Goal: Task Accomplishment & Management: Complete application form

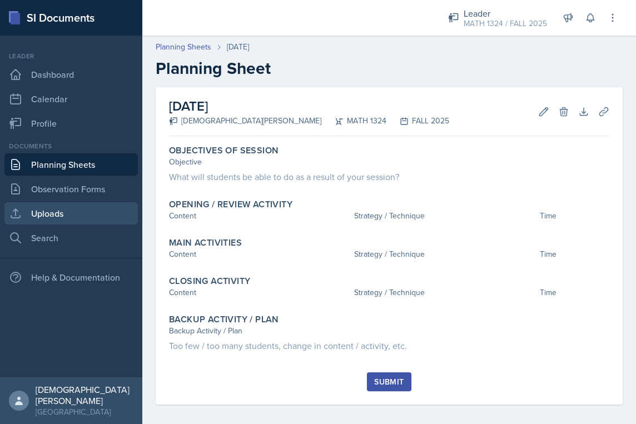
click at [88, 218] on link "Uploads" at bounding box center [70, 213] width 133 height 22
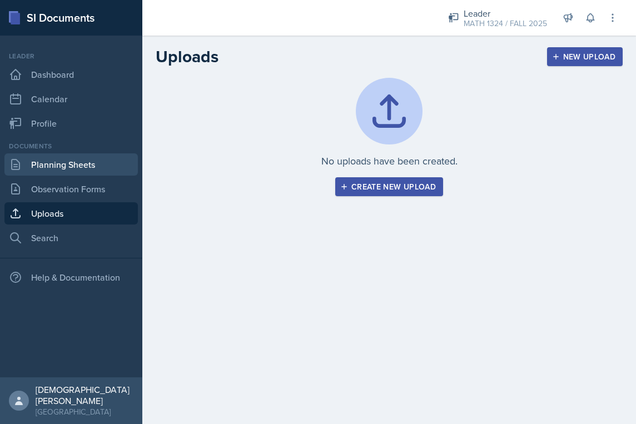
click at [79, 167] on link "Planning Sheets" at bounding box center [70, 164] width 133 height 22
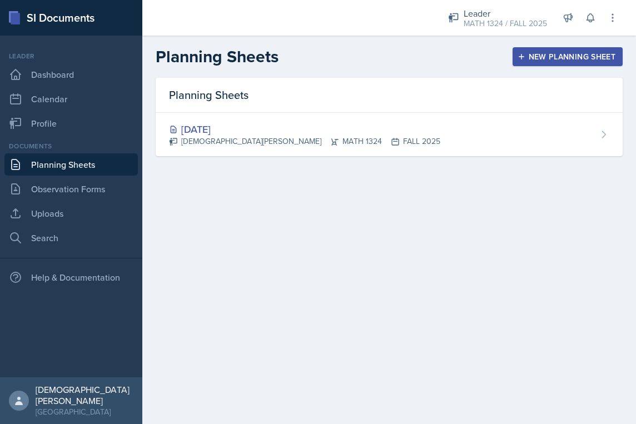
click at [541, 61] on div "New Planning Sheet" at bounding box center [568, 56] width 96 height 9
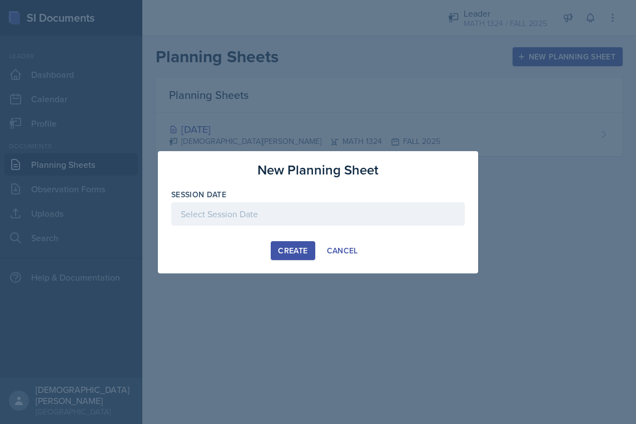
click at [324, 210] on div at bounding box center [318, 213] width 294 height 23
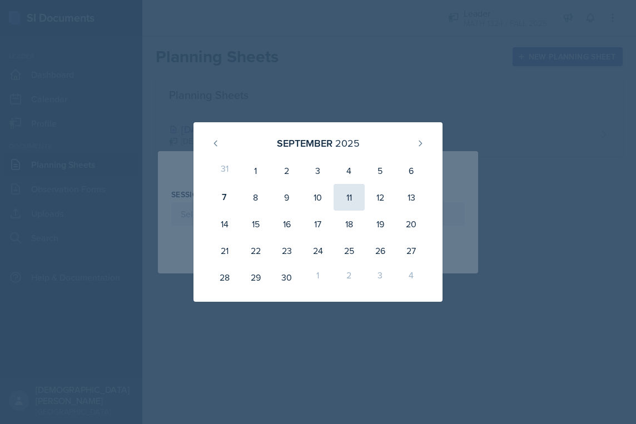
click at [352, 196] on div "11" at bounding box center [349, 197] width 31 height 27
type input "[DATE]"
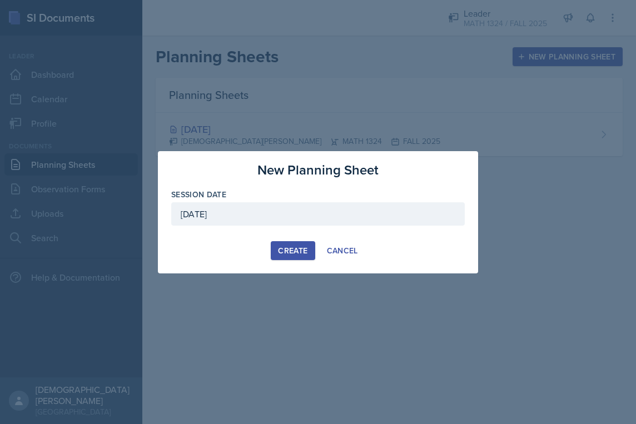
click at [306, 247] on div "Create" at bounding box center [292, 250] width 29 height 9
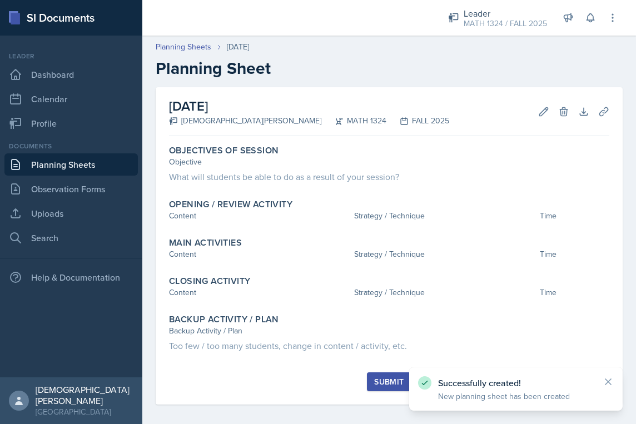
click at [93, 172] on link "Planning Sheets" at bounding box center [70, 164] width 133 height 22
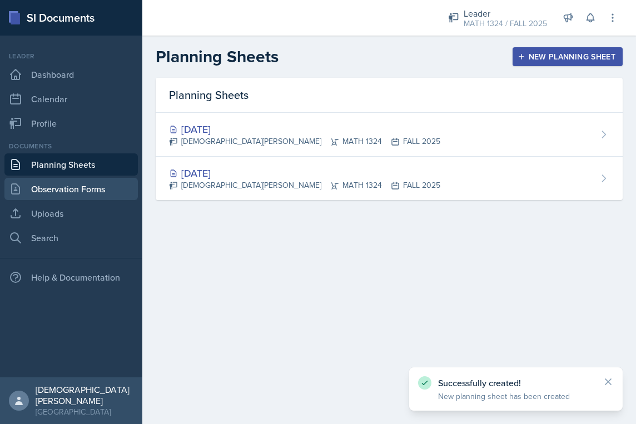
click at [111, 191] on link "Observation Forms" at bounding box center [70, 189] width 133 height 22
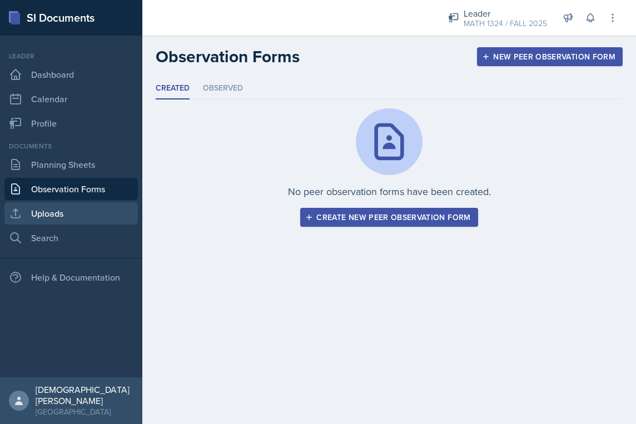
click at [99, 219] on link "Uploads" at bounding box center [70, 213] width 133 height 22
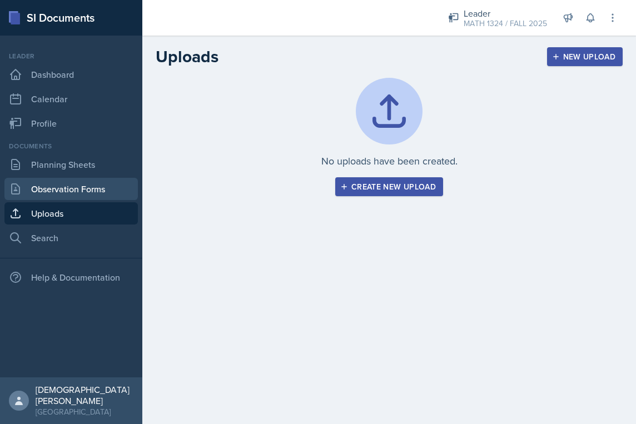
click at [85, 191] on link "Observation Forms" at bounding box center [70, 189] width 133 height 22
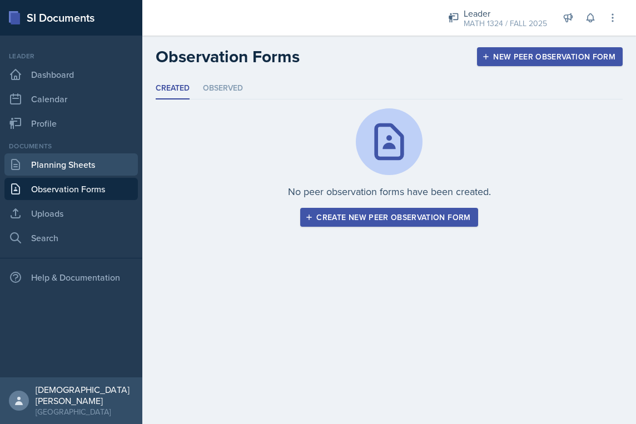
click at [91, 173] on link "Planning Sheets" at bounding box center [70, 164] width 133 height 22
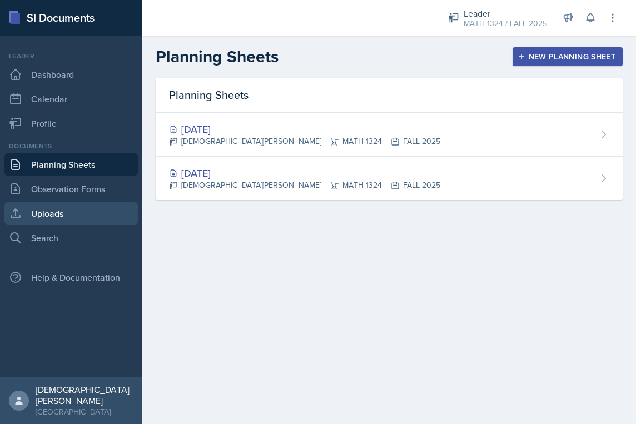
click at [126, 213] on link "Uploads" at bounding box center [70, 213] width 133 height 22
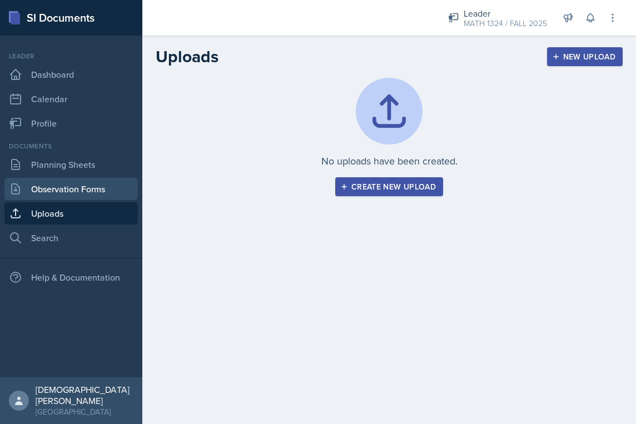
click at [67, 185] on link "Observation Forms" at bounding box center [70, 189] width 133 height 22
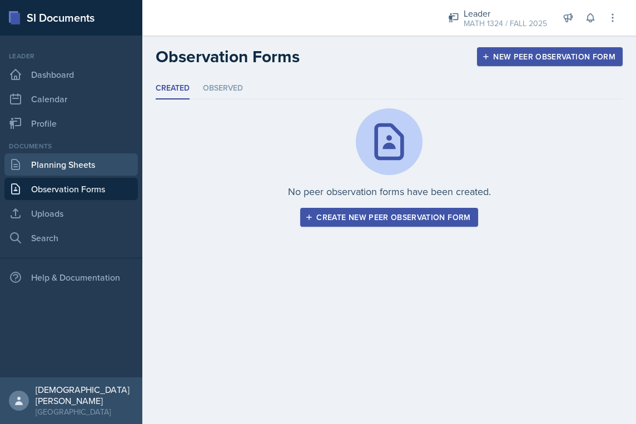
click at [72, 166] on link "Planning Sheets" at bounding box center [70, 164] width 133 height 22
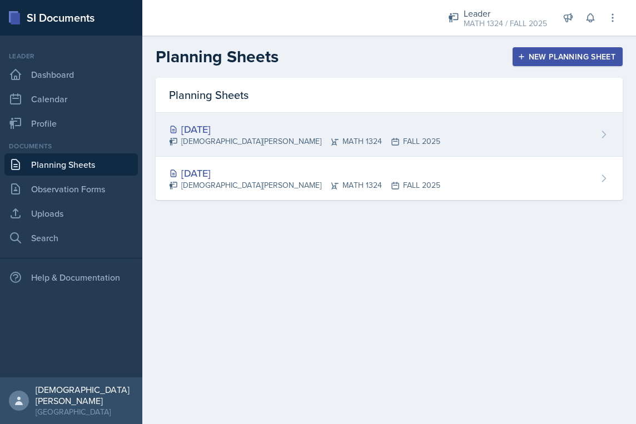
click at [254, 133] on div "[DATE]" at bounding box center [304, 129] width 271 height 15
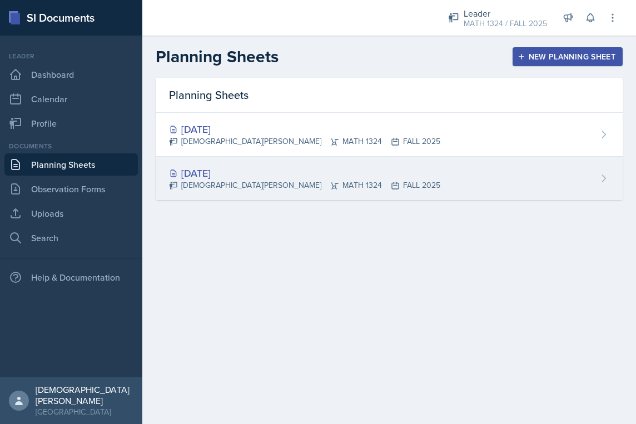
click at [266, 187] on div "[DEMOGRAPHIC_DATA][PERSON_NAME] MATH 1324 FALL 2025" at bounding box center [304, 186] width 271 height 12
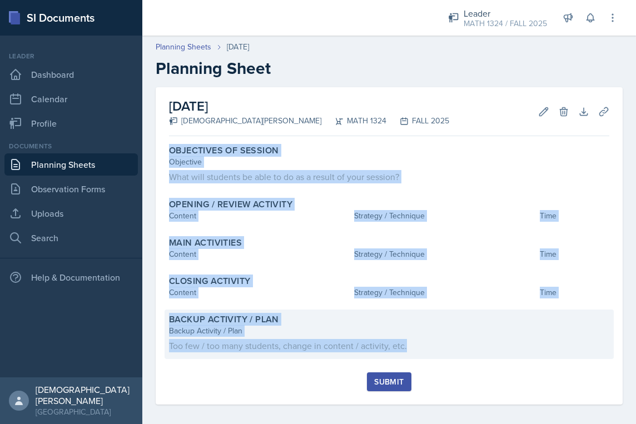
drag, startPoint x: 170, startPoint y: 147, endPoint x: 437, endPoint y: 354, distance: 338.0
click at [437, 354] on div "Objectives of Session Objective What will students be able to do as a result of…" at bounding box center [389, 257] width 440 height 232
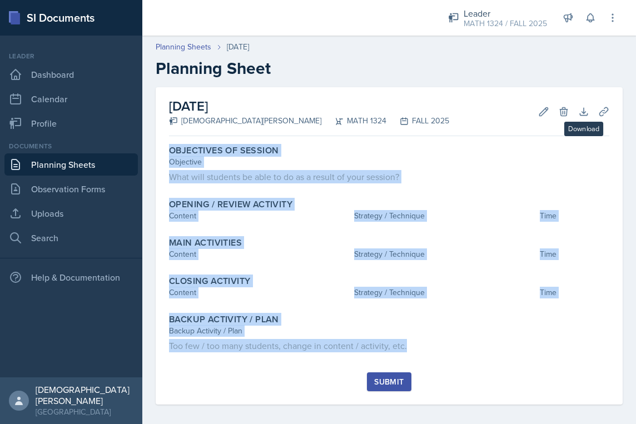
copy div "Objectives of Session Objective What will students be able to do as a result of…"
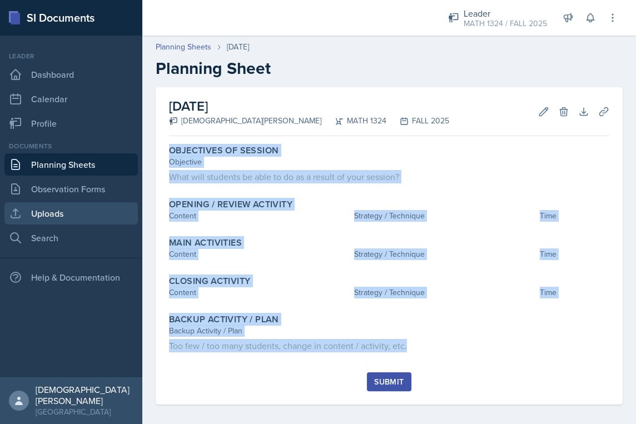
click at [87, 213] on link "Uploads" at bounding box center [70, 213] width 133 height 22
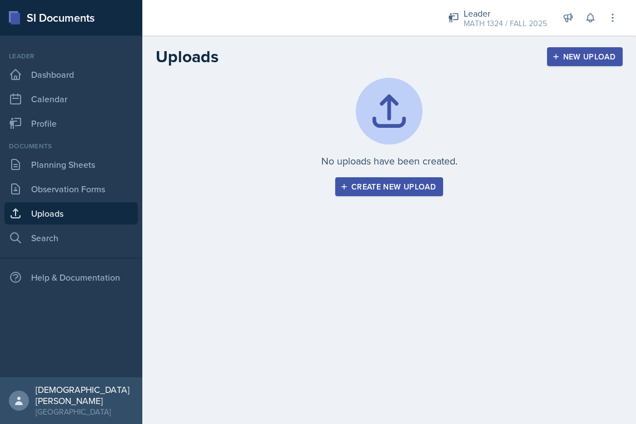
click at [358, 186] on div "Create new upload" at bounding box center [388, 186] width 93 height 9
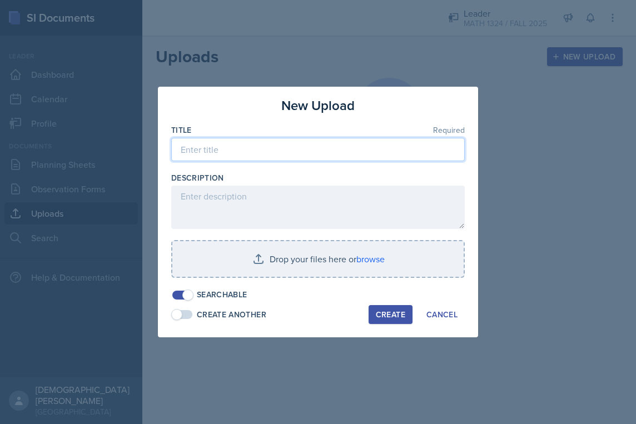
click at [316, 155] on input at bounding box center [318, 149] width 294 height 23
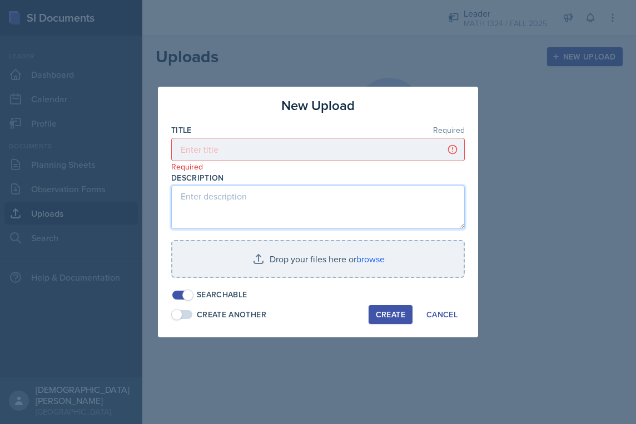
click at [260, 215] on textarea at bounding box center [318, 207] width 294 height 43
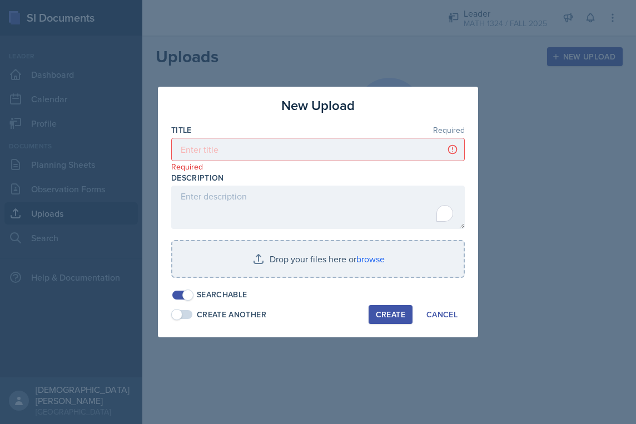
click at [289, 161] on p "Required" at bounding box center [318, 166] width 294 height 11
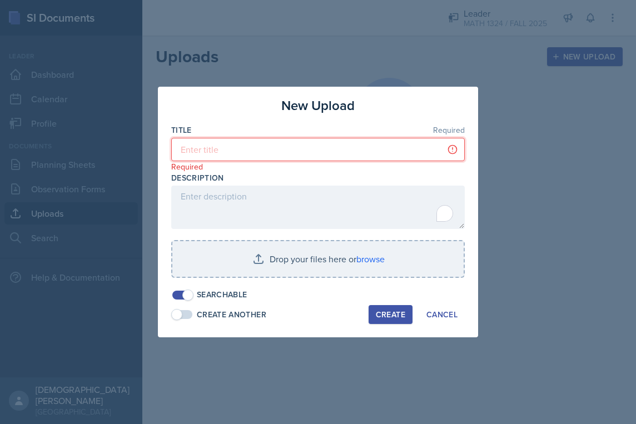
click at [289, 152] on input at bounding box center [318, 149] width 294 height 23
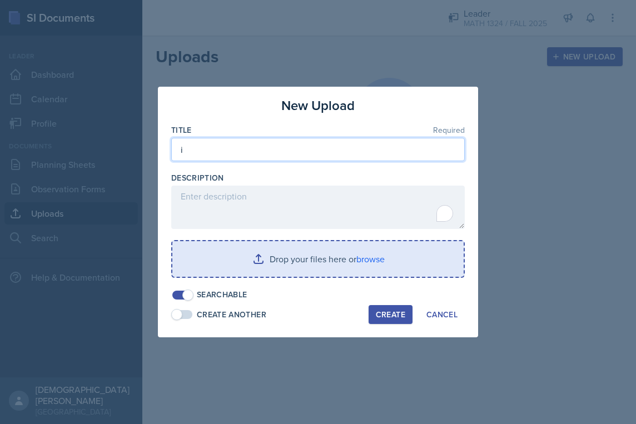
type input "i"
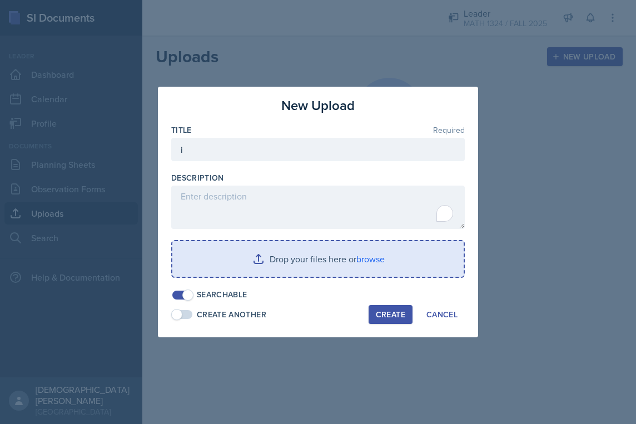
click at [284, 254] on input "file" at bounding box center [317, 259] width 291 height 36
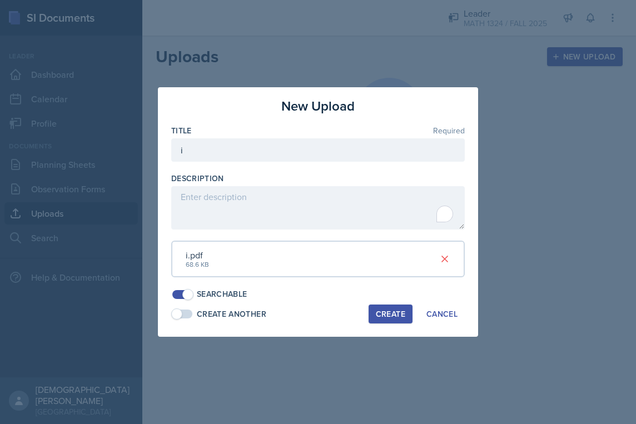
click at [392, 310] on div "Create" at bounding box center [390, 314] width 29 height 9
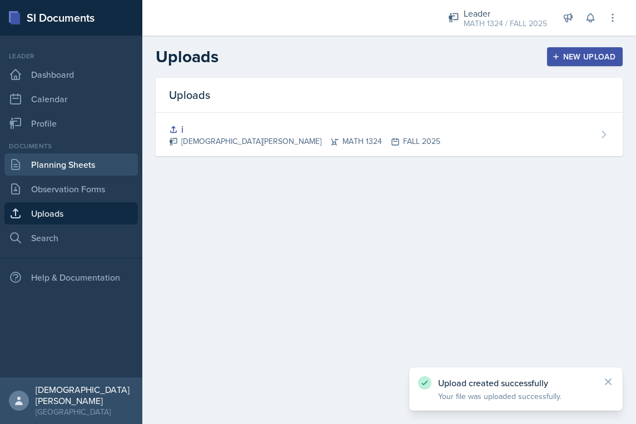
click at [95, 173] on link "Planning Sheets" at bounding box center [70, 164] width 133 height 22
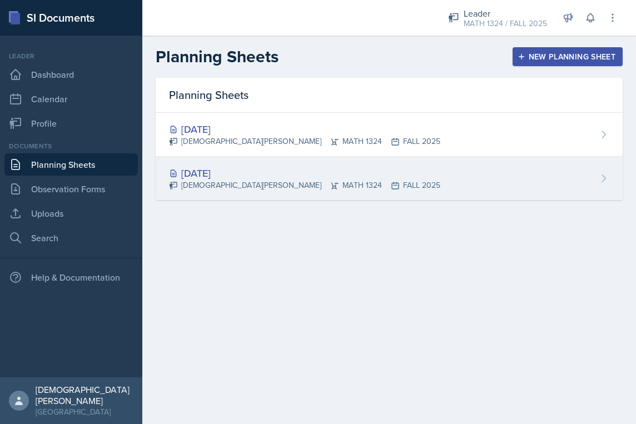
click at [310, 171] on div "[DATE]" at bounding box center [304, 173] width 271 height 15
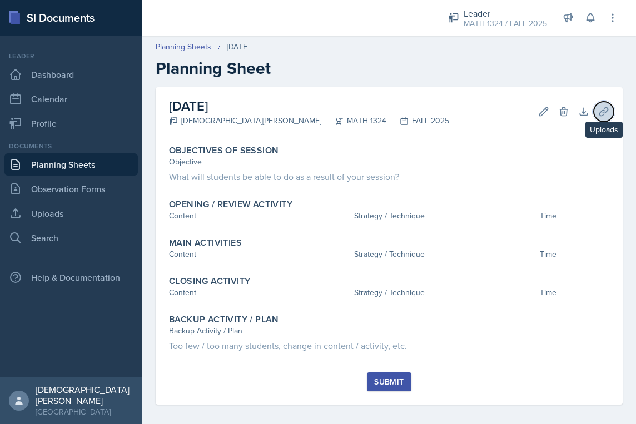
click at [602, 113] on button "Uploads" at bounding box center [604, 112] width 20 height 20
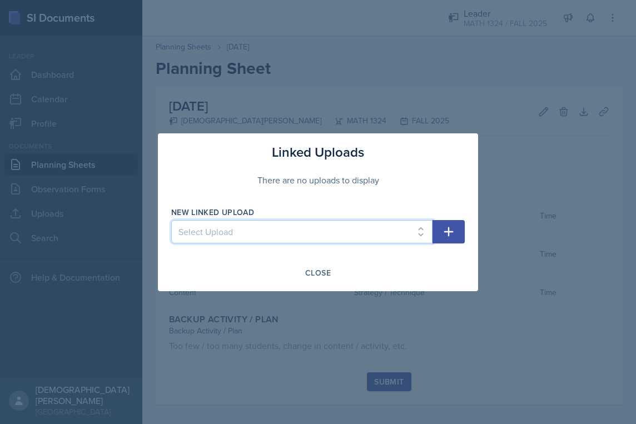
click at [367, 229] on select "Select Upload i" at bounding box center [301, 231] width 261 height 23
select select "7998b378-b4eb-45a3-a5ff-60673a4ccaac"
click at [171, 220] on select "Select Upload i" at bounding box center [301, 231] width 261 height 23
click at [453, 230] on icon "button" at bounding box center [448, 231] width 13 height 13
select select
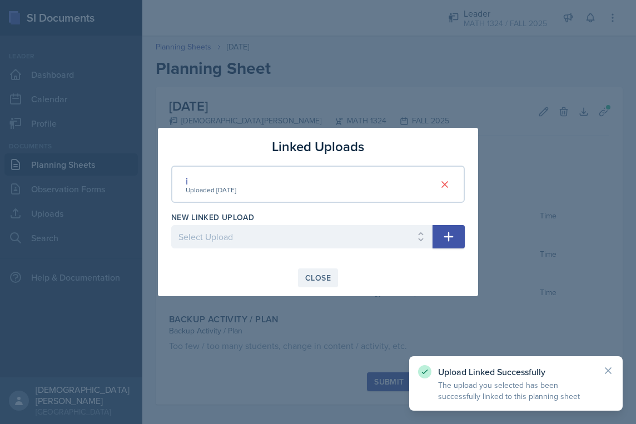
click at [317, 280] on div "Close" at bounding box center [318, 278] width 26 height 9
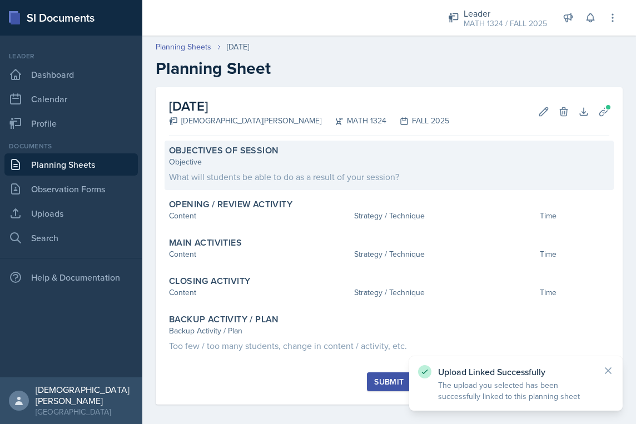
click at [424, 185] on div "Objectives of Session Objective What will students be able to do as a result of…" at bounding box center [389, 165] width 449 height 49
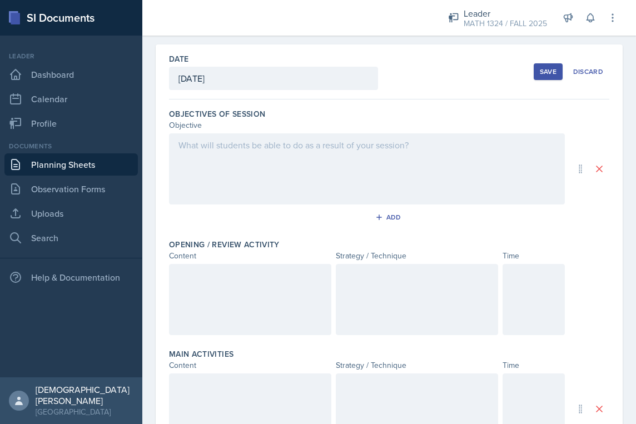
scroll to position [56, 0]
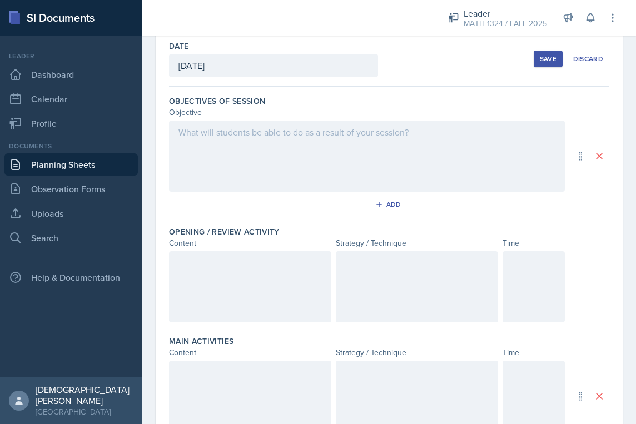
click at [360, 175] on div at bounding box center [367, 156] width 396 height 71
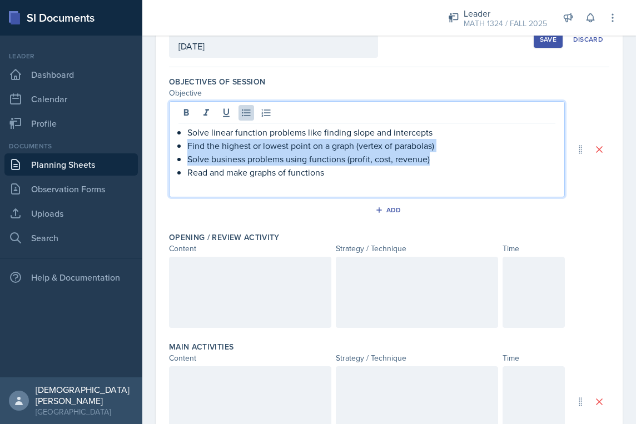
drag, startPoint x: 442, startPoint y: 160, endPoint x: 178, endPoint y: 150, distance: 264.3
click at [178, 150] on div "Solve linear function problems like finding slope and intercepts Find the highe…" at bounding box center [366, 159] width 377 height 67
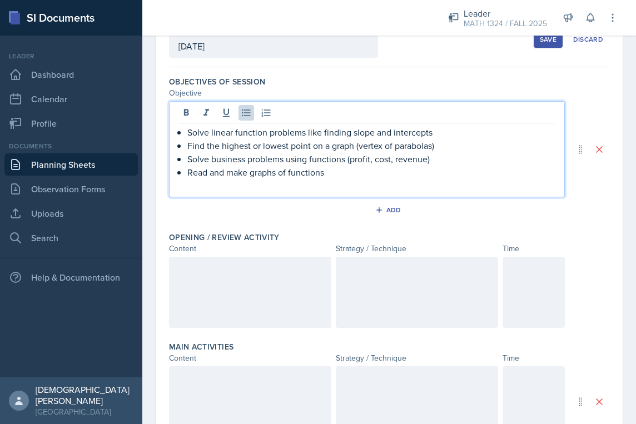
click at [455, 169] on p "Read and make graphs of functions" at bounding box center [371, 172] width 368 height 13
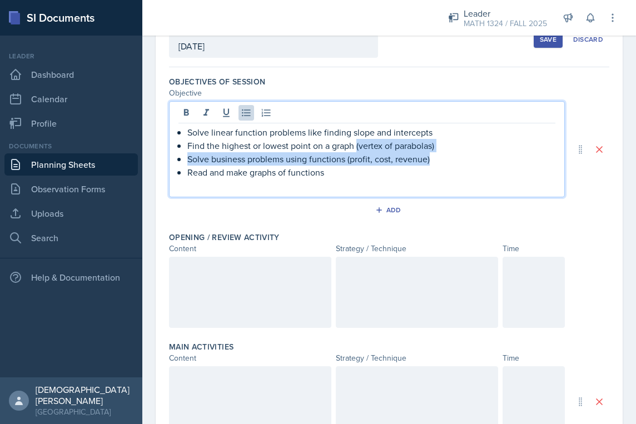
drag, startPoint x: 436, startPoint y: 165, endPoint x: 356, endPoint y: 147, distance: 81.9
click at [356, 147] on ul "Solve linear function problems like finding slope and intercepts Find the highe…" at bounding box center [371, 152] width 368 height 53
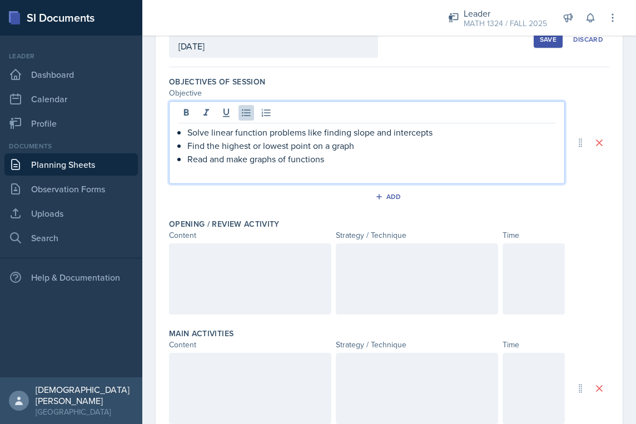
click at [315, 206] on div "Add" at bounding box center [389, 198] width 440 height 21
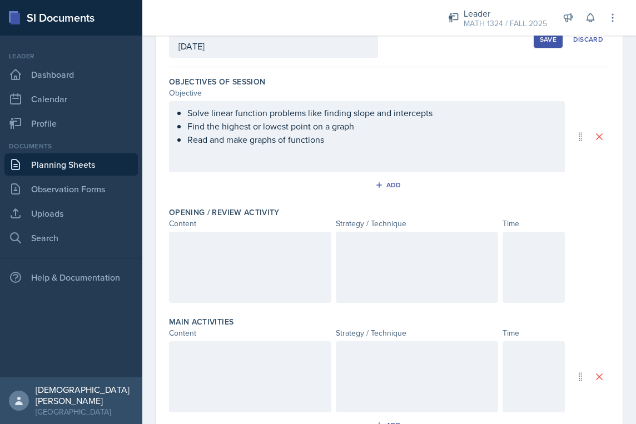
click at [270, 270] on div at bounding box center [250, 267] width 162 height 71
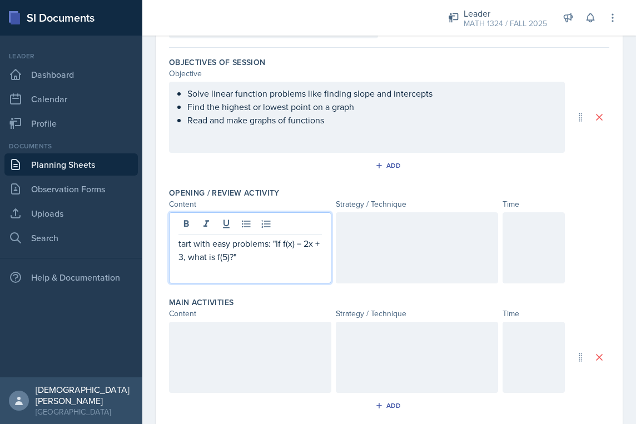
click at [178, 244] on p "tart with easy problems: "If f(x) = 2x + 3, what is f(5)?"" at bounding box center [249, 250] width 143 height 27
click at [261, 264] on p at bounding box center [249, 270] width 143 height 13
click at [255, 260] on p "Start with easy problems: "If f(x) = 2x + 3, what is f(5)?"" at bounding box center [249, 250] width 143 height 27
click at [412, 249] on div at bounding box center [417, 247] width 162 height 71
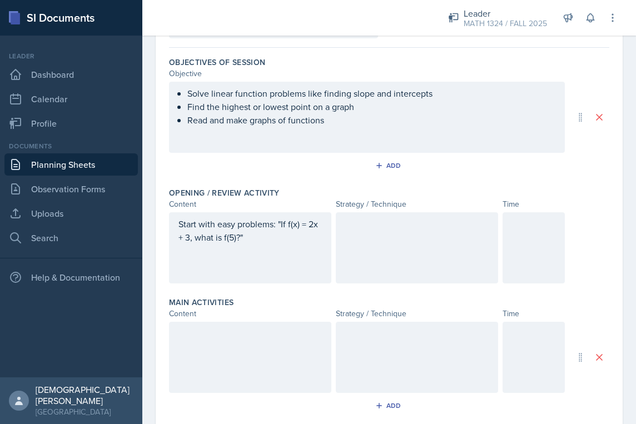
scroll to position [114, 0]
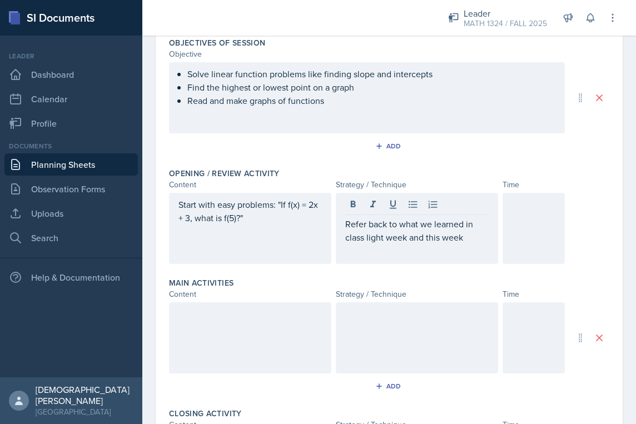
click at [514, 243] on div at bounding box center [534, 228] width 62 height 71
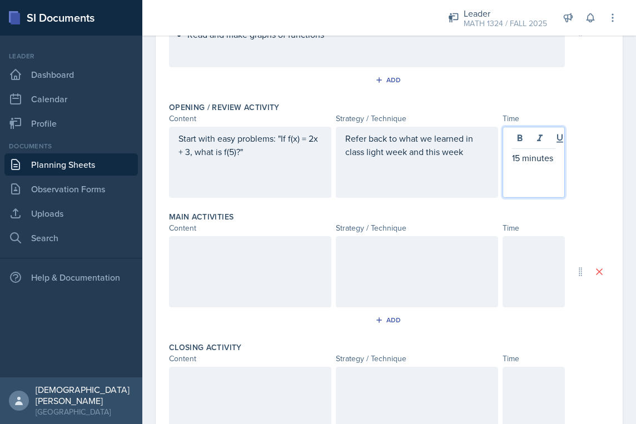
scroll to position [348, 0]
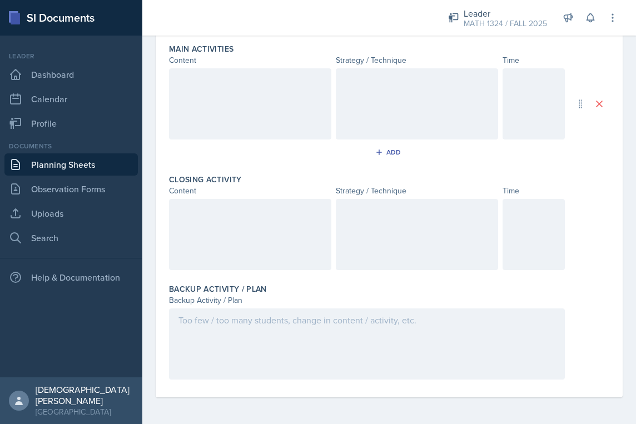
click at [404, 366] on div at bounding box center [367, 344] width 396 height 71
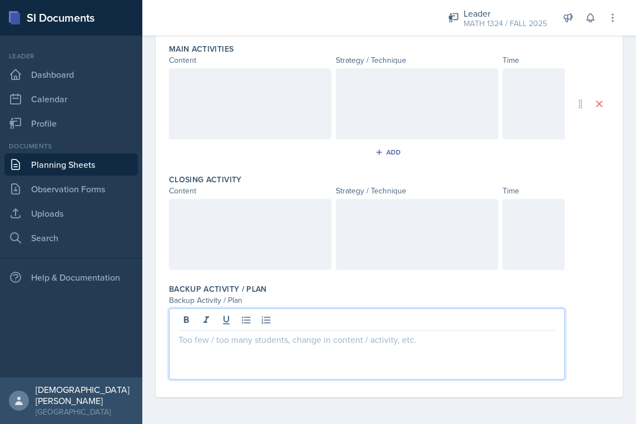
scroll to position [367, 0]
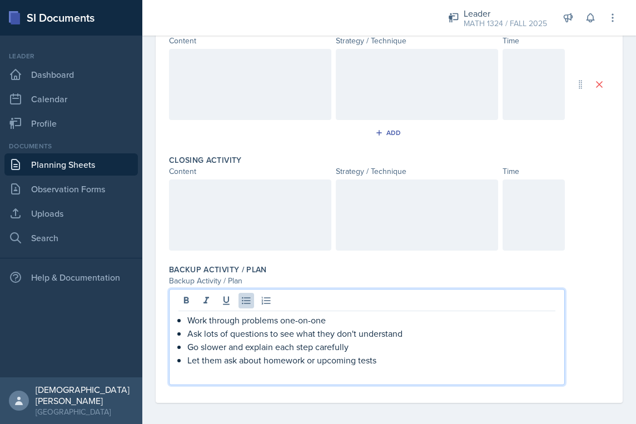
click at [299, 324] on p "Work through problems one-on-one" at bounding box center [371, 320] width 368 height 13
click at [311, 322] on p "Work through problems one on-one" at bounding box center [371, 320] width 368 height 13
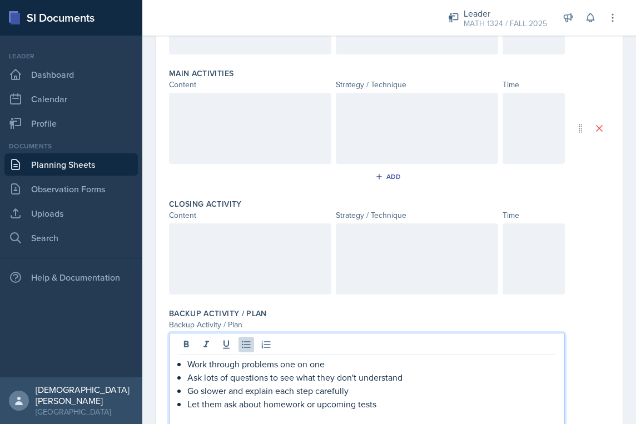
click at [530, 270] on div at bounding box center [534, 258] width 62 height 71
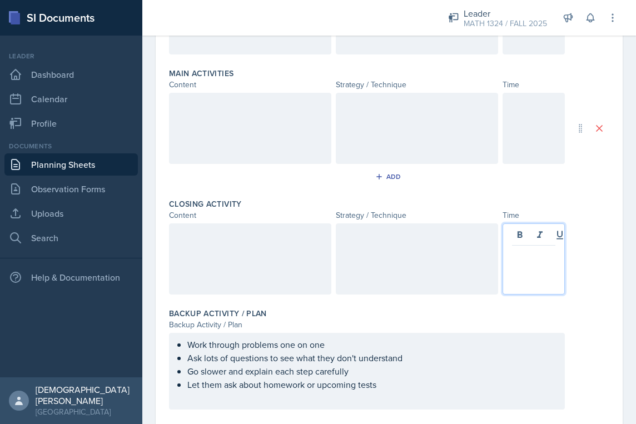
scroll to position [343, 0]
